Goal: Task Accomplishment & Management: Manage account settings

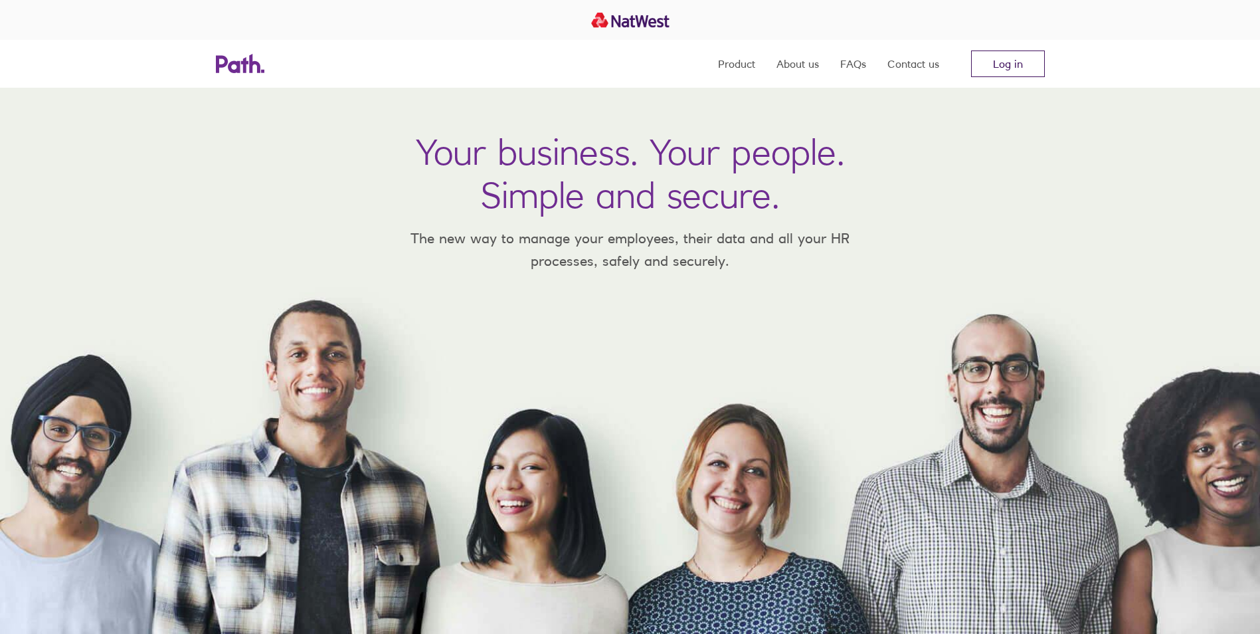
click at [995, 67] on link "Log in" at bounding box center [1008, 63] width 74 height 27
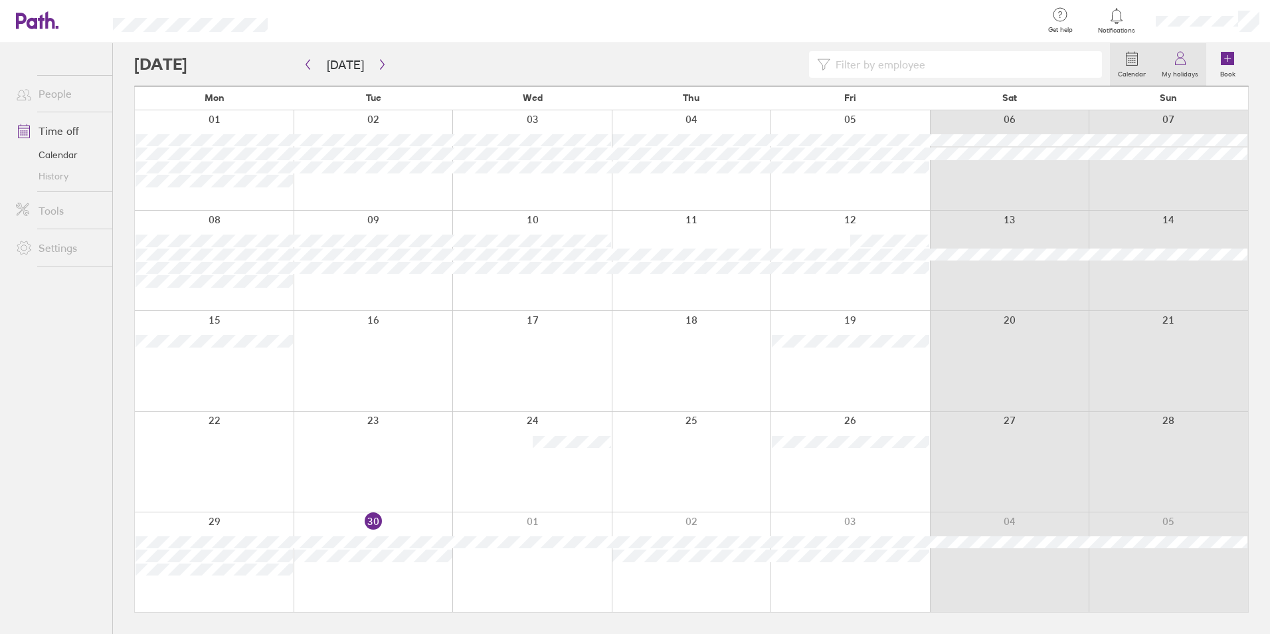
click at [1190, 60] on link "My holidays" at bounding box center [1180, 64] width 52 height 43
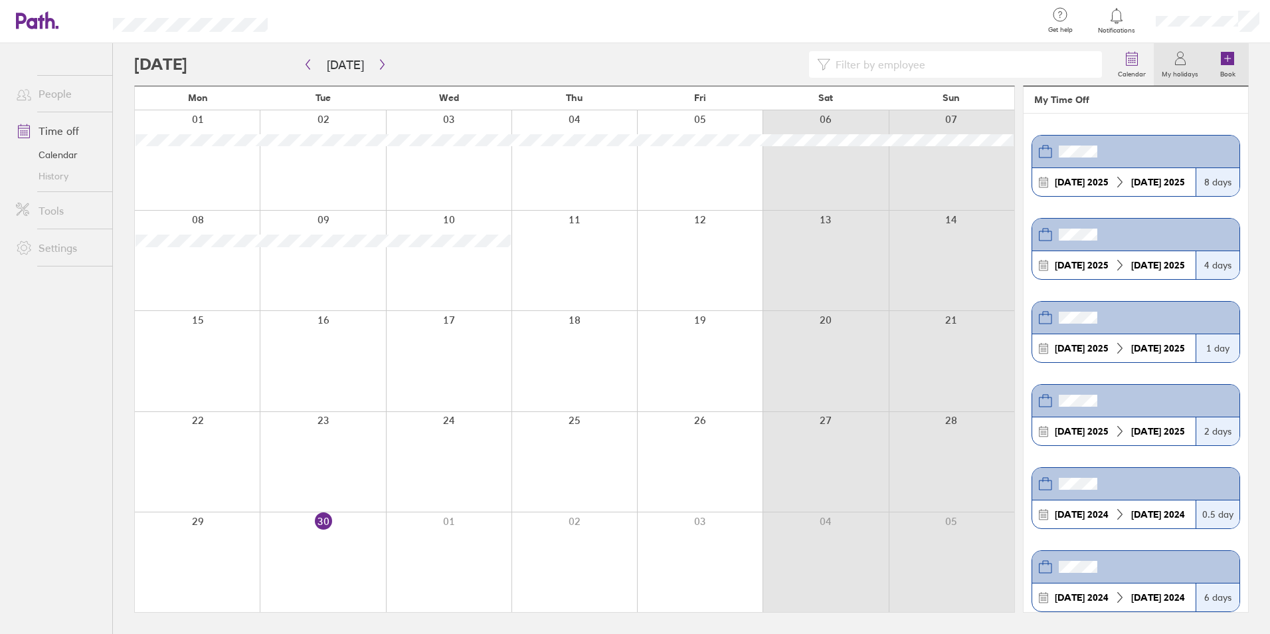
click at [1225, 58] on icon at bounding box center [1227, 58] width 13 height 13
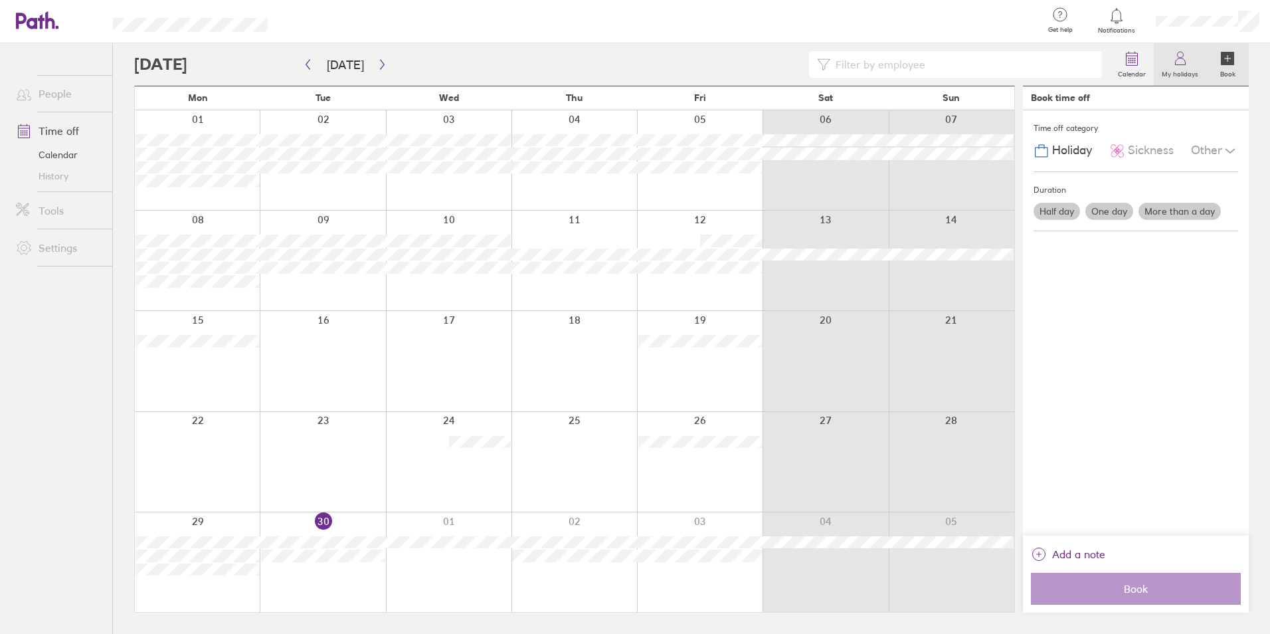
click at [1182, 60] on icon at bounding box center [1180, 58] width 16 height 16
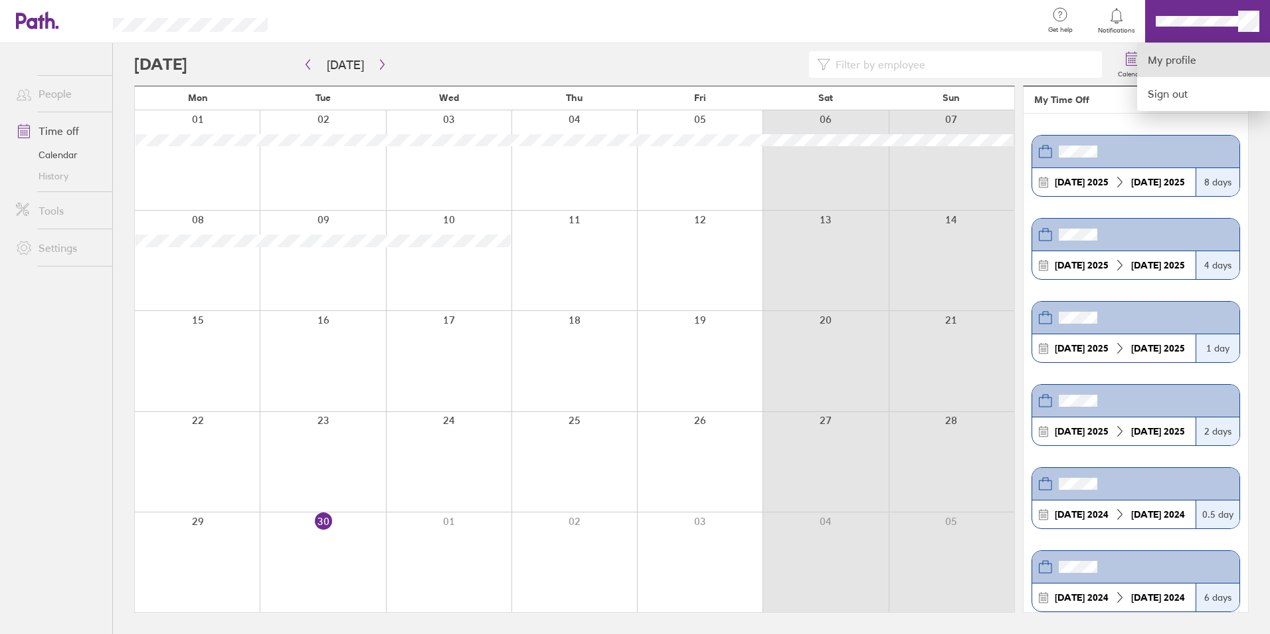
click at [1180, 58] on link "My profile" at bounding box center [1203, 60] width 133 height 34
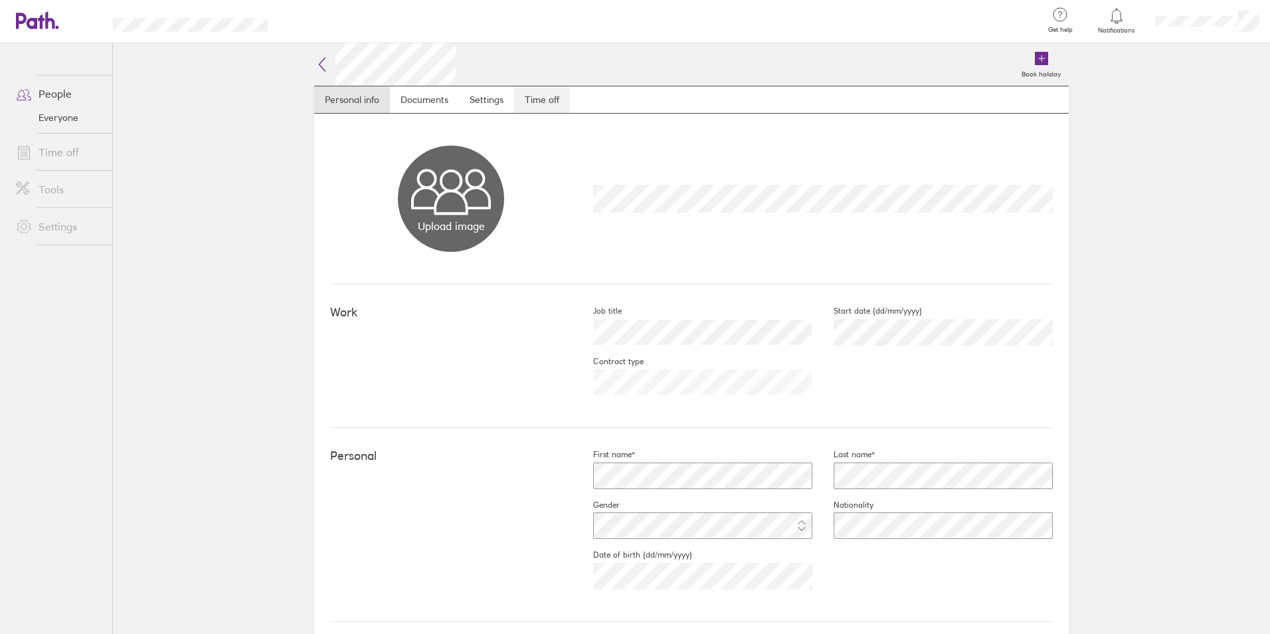
click at [540, 99] on link "Time off" at bounding box center [542, 99] width 56 height 27
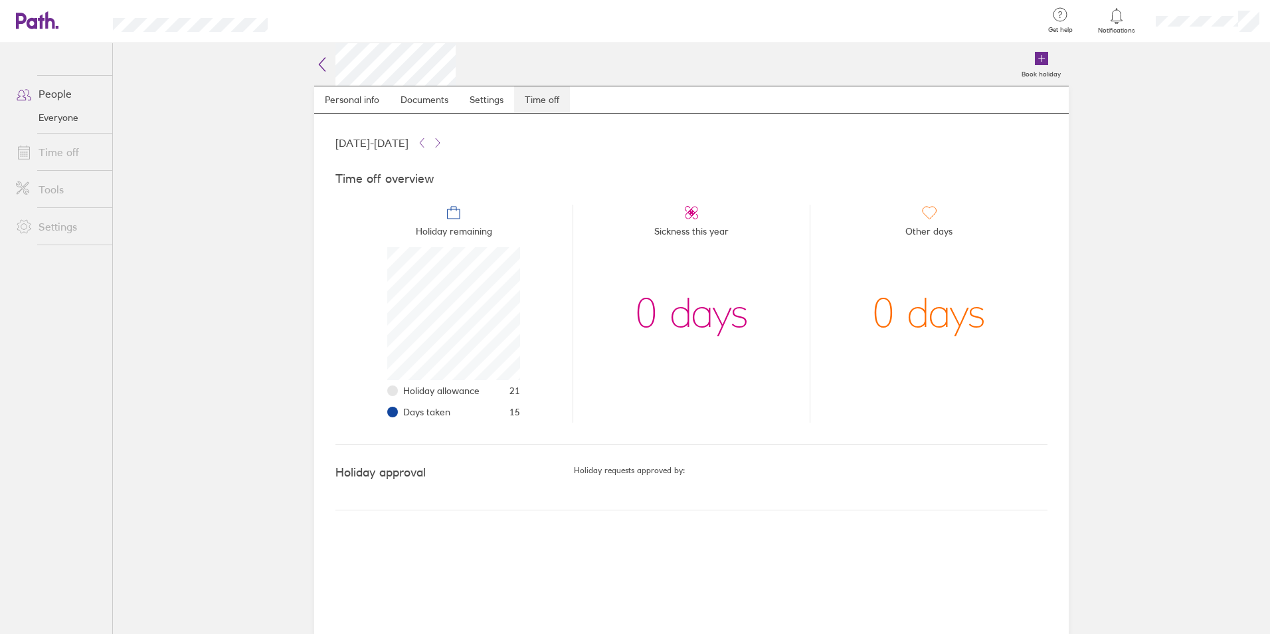
scroll to position [133, 133]
